Goal: Task Accomplishment & Management: Use online tool/utility

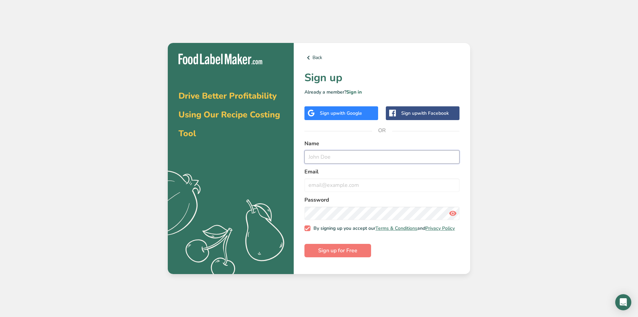
click at [353, 157] on input "text" at bounding box center [382, 156] width 155 height 13
click at [311, 57] on icon at bounding box center [309, 58] width 8 height 12
click at [358, 94] on link "Sign in" at bounding box center [354, 92] width 15 height 6
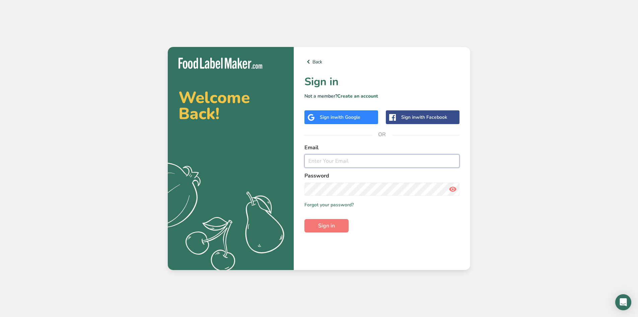
type input "[EMAIL_ADDRESS][DOMAIN_NAME]"
click at [331, 226] on span "Sign in" at bounding box center [326, 226] width 17 height 8
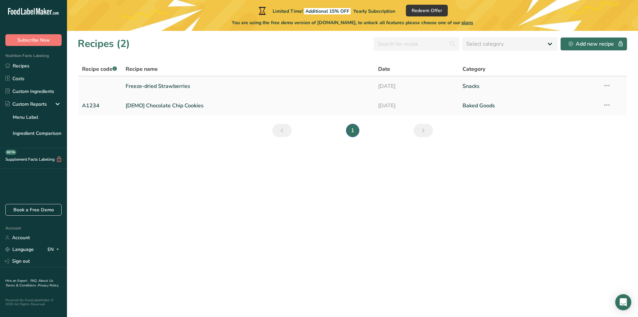
click at [162, 83] on link "Freeze-dried Strawberries" at bounding box center [248, 86] width 245 height 14
